Goal: Task Accomplishment & Management: Manage account settings

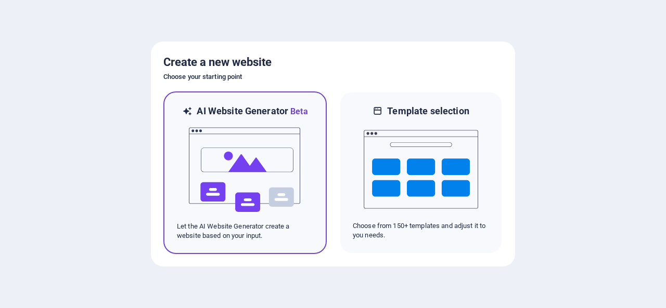
click at [278, 165] on img at bounding box center [245, 170] width 114 height 104
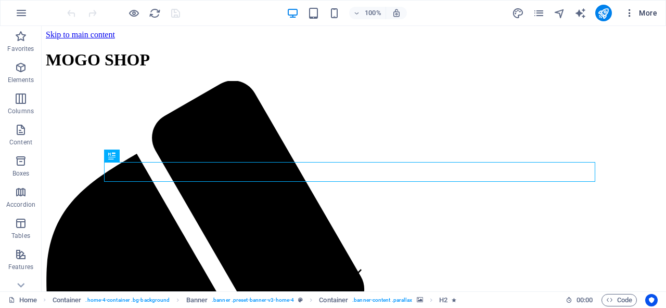
click at [650, 11] on span "More" at bounding box center [640, 13] width 33 height 10
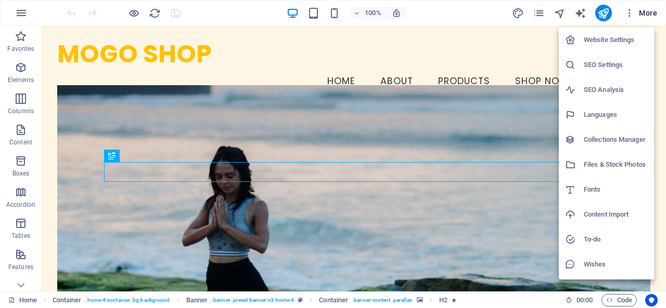
drag, startPoint x: 606, startPoint y: 43, endPoint x: 566, endPoint y: 58, distance: 43.1
click at [607, 43] on h6 "Website Settings" at bounding box center [615, 40] width 64 height 12
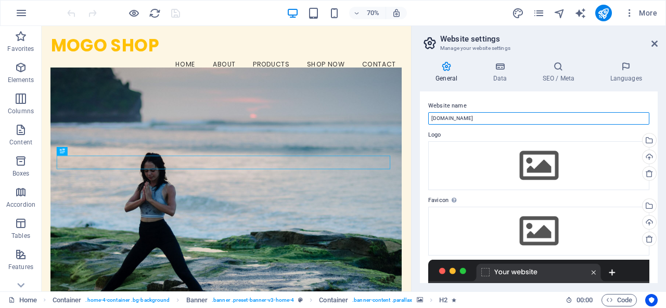
click at [503, 119] on input "[DOMAIN_NAME]" at bounding box center [538, 118] width 221 height 12
click at [504, 119] on input "[DOMAIN_NAME]" at bounding box center [538, 118] width 221 height 12
paste input "MOGO SHOP"
type input "MOGO SHOP"
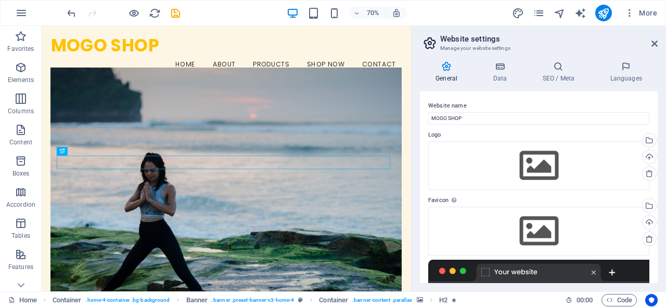
click at [487, 105] on label "Website name" at bounding box center [538, 106] width 221 height 12
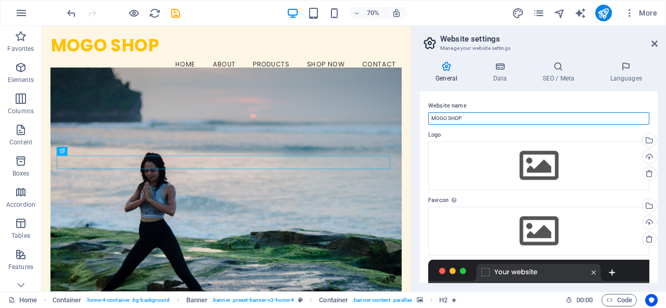
click at [487, 112] on input "MOGO SHOP" at bounding box center [538, 118] width 221 height 12
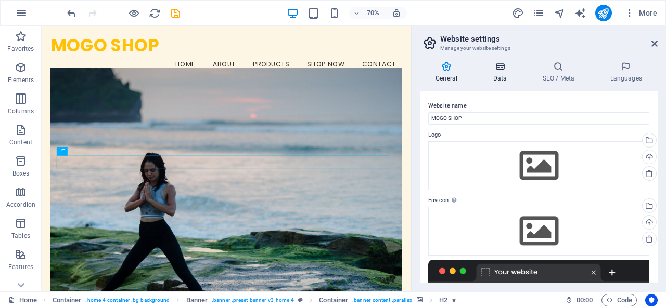
click at [496, 74] on h4 "Data" at bounding box center [501, 72] width 49 height 22
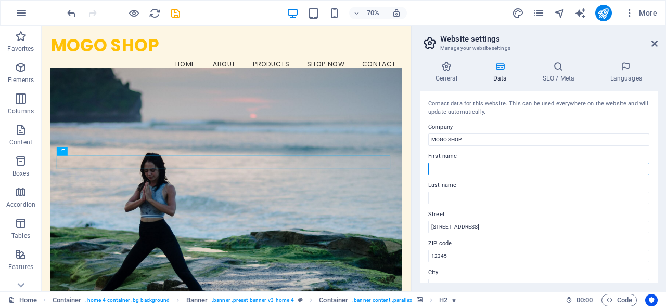
click at [482, 168] on input "First name" at bounding box center [538, 169] width 221 height 12
type input "APON"
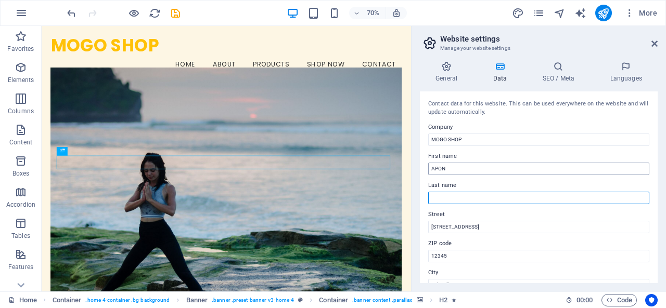
type input "[DEMOGRAPHIC_DATA]"
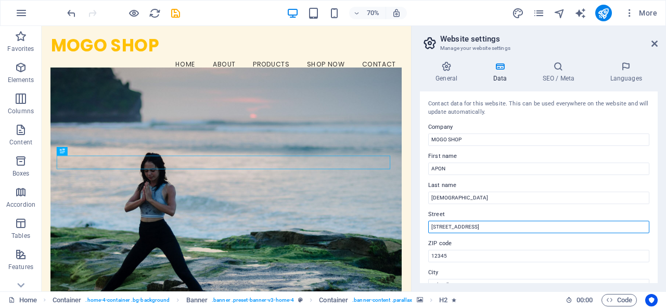
click at [504, 228] on input "[STREET_ADDRESS]" at bounding box center [538, 227] width 221 height 12
type input "1"
paste input "3363 So. [GEOGRAPHIC_DATA], [GEOGRAPHIC_DATA], [GEOGRAPHIC_DATA], [GEOGRAPHIC_D…"
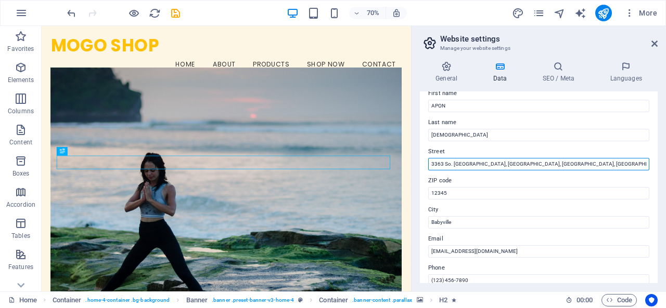
scroll to position [104, 0]
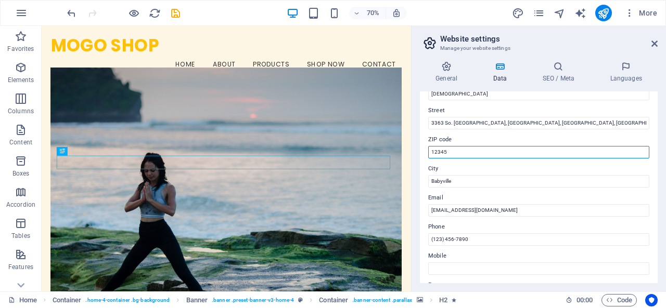
click at [472, 155] on input "12345" at bounding box center [538, 152] width 221 height 12
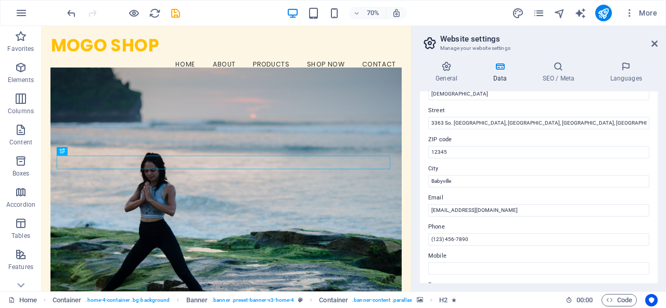
click at [494, 115] on label "Street" at bounding box center [538, 111] width 221 height 12
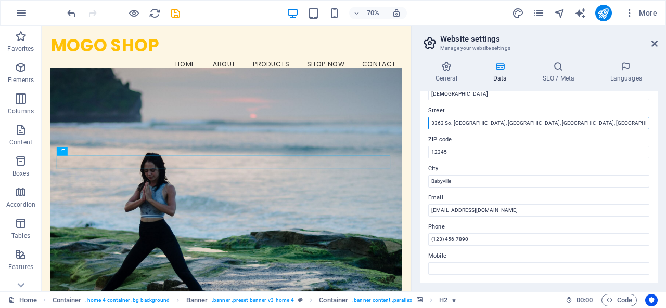
click at [494, 117] on input "3363 So. [GEOGRAPHIC_DATA], [GEOGRAPHIC_DATA], [GEOGRAPHIC_DATA], [GEOGRAPHIC_D…" at bounding box center [538, 123] width 221 height 12
click at [504, 127] on input "3363 So. [GEOGRAPHIC_DATA], [GEOGRAPHIC_DATA], [GEOGRAPHIC_DATA], [GEOGRAPHIC_D…" at bounding box center [538, 123] width 221 height 12
type input "3363 So. [GEOGRAPHIC_DATA], [GEOGRAPHIC_DATA], [GEOGRAPHIC_DATA], 84120 [GEOGRA…"
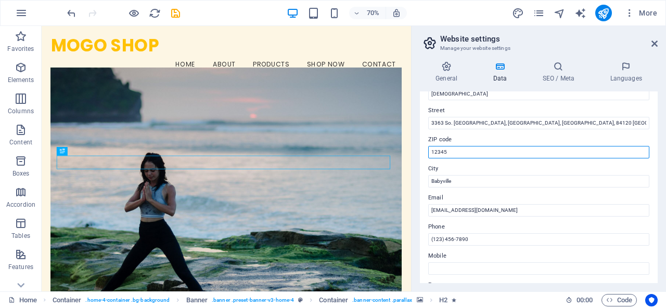
click at [510, 150] on input "12345" at bounding box center [538, 152] width 221 height 12
click at [509, 151] on input "12345" at bounding box center [538, 152] width 221 height 12
paste input "3363 So. [GEOGRAPHIC_DATA], [GEOGRAPHIC_DATA], [GEOGRAPHIC_DATA], [GEOGRAPHIC_D…"
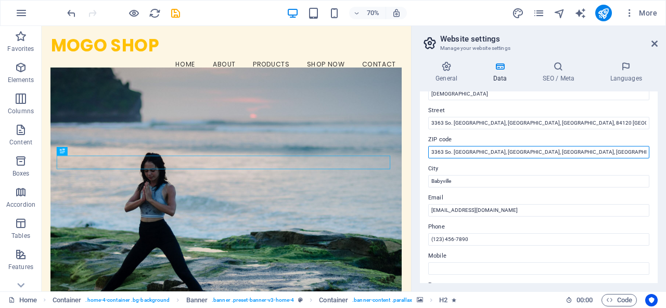
drag, startPoint x: 524, startPoint y: 151, endPoint x: 428, endPoint y: 151, distance: 95.7
click at [428, 151] on input "3363 So. [GEOGRAPHIC_DATA], [GEOGRAPHIC_DATA], [GEOGRAPHIC_DATA], [GEOGRAPHIC_D…" at bounding box center [538, 152] width 221 height 12
drag, startPoint x: 541, startPoint y: 150, endPoint x: 447, endPoint y: 151, distance: 93.6
click at [447, 151] on input "84120, [GEOGRAPHIC_DATA]" at bounding box center [538, 152] width 221 height 12
type input "84120,"
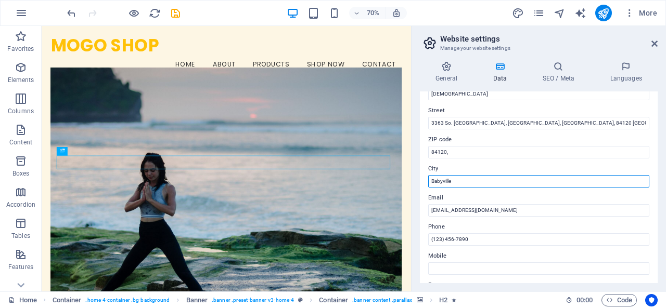
click at [463, 180] on input "Babyville" at bounding box center [538, 181] width 221 height 12
drag, startPoint x: 463, startPoint y: 180, endPoint x: 427, endPoint y: 183, distance: 35.4
click at [427, 183] on div "Contact data for this website. This can be used everywhere on the website and w…" at bounding box center [539, 188] width 238 height 192
click at [457, 183] on input "City" at bounding box center [538, 181] width 221 height 12
type input "[GEOGRAPHIC_DATA],"
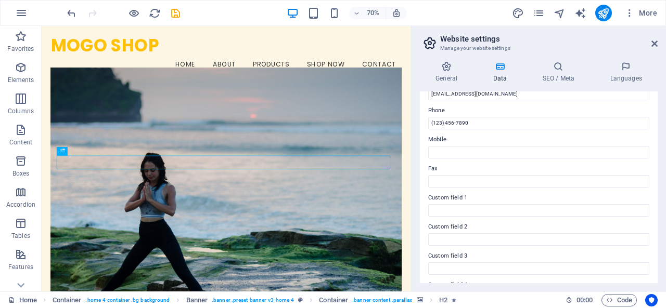
scroll to position [208, 0]
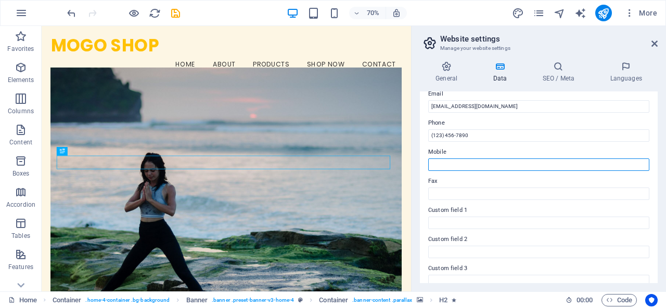
click at [485, 164] on input "Mobile" at bounding box center [538, 165] width 221 height 12
type input "3322015375"
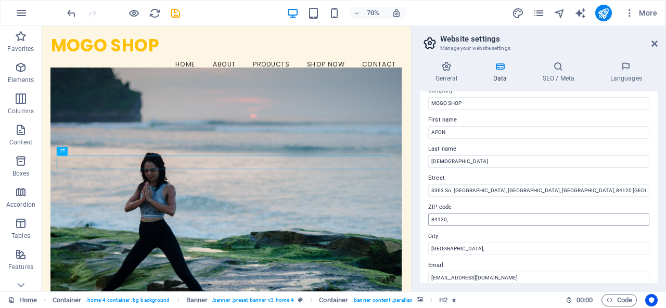
scroll to position [0, 0]
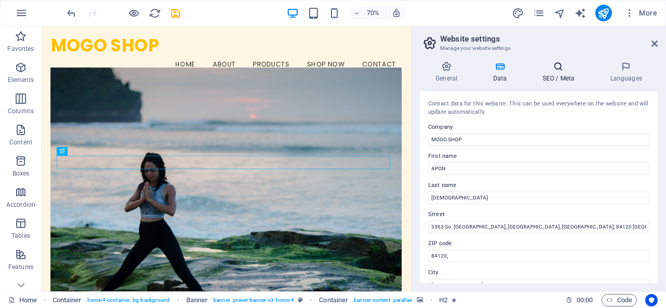
click at [559, 75] on h4 "SEO / Meta" at bounding box center [560, 72] width 68 height 22
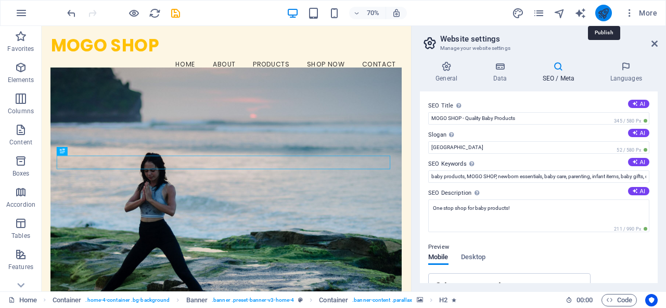
click at [605, 11] on icon "publish" at bounding box center [603, 13] width 12 height 12
